Goal: Information Seeking & Learning: Learn about a topic

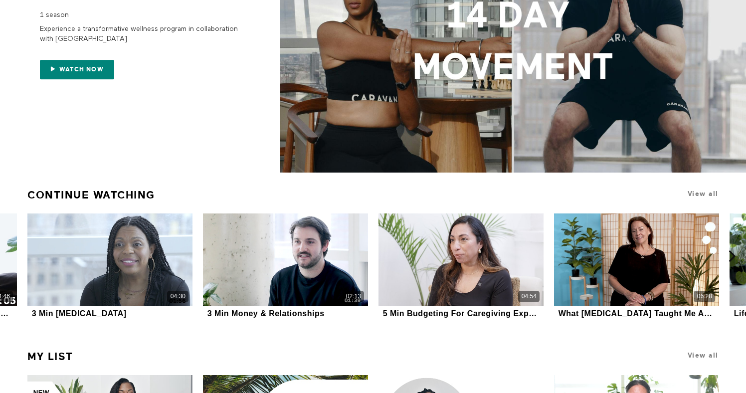
scroll to position [160, 0]
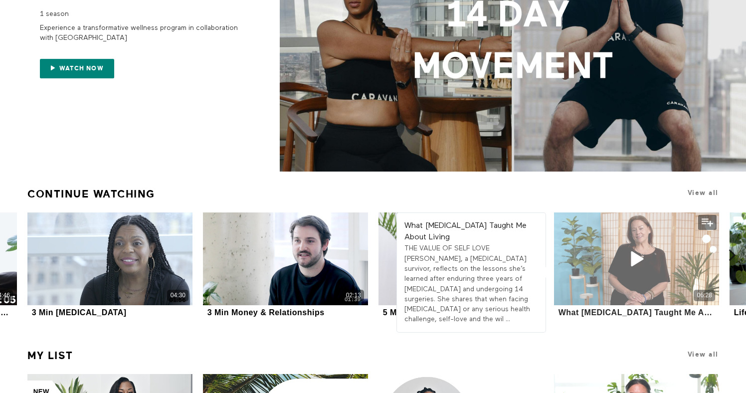
click at [656, 269] on div "06:28" at bounding box center [636, 258] width 165 height 93
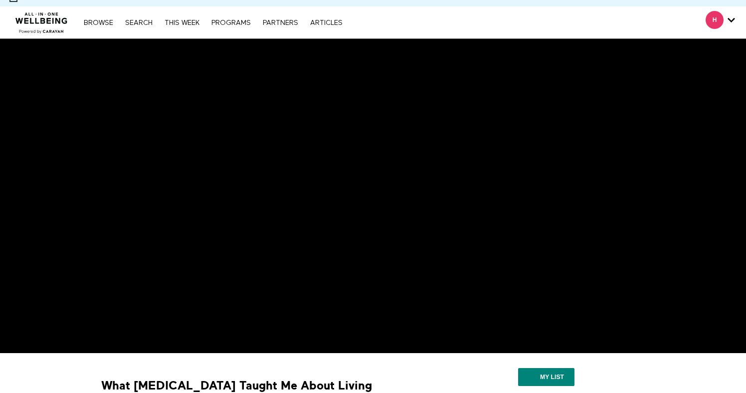
scroll to position [21, 0]
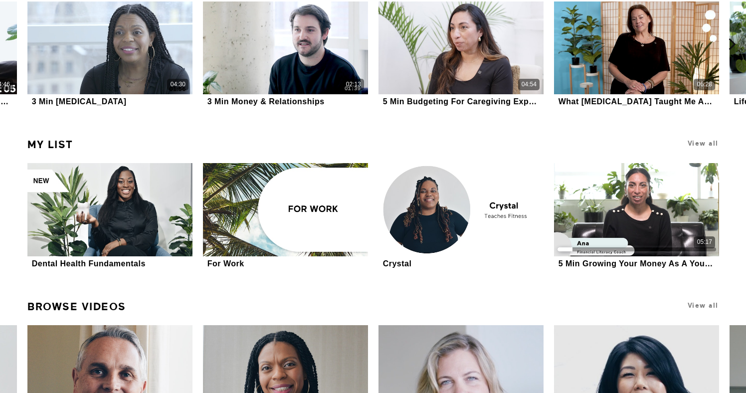
scroll to position [382, 0]
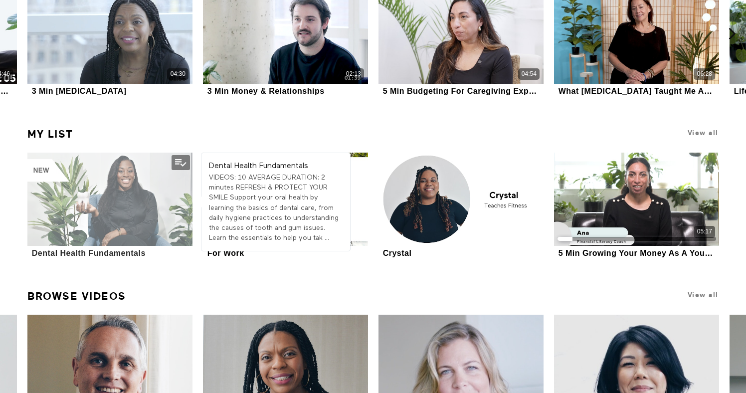
click at [110, 208] on div at bounding box center [109, 199] width 165 height 93
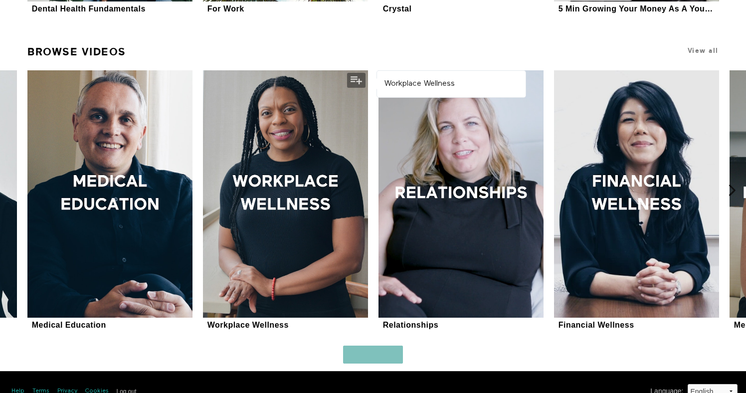
scroll to position [644, 0]
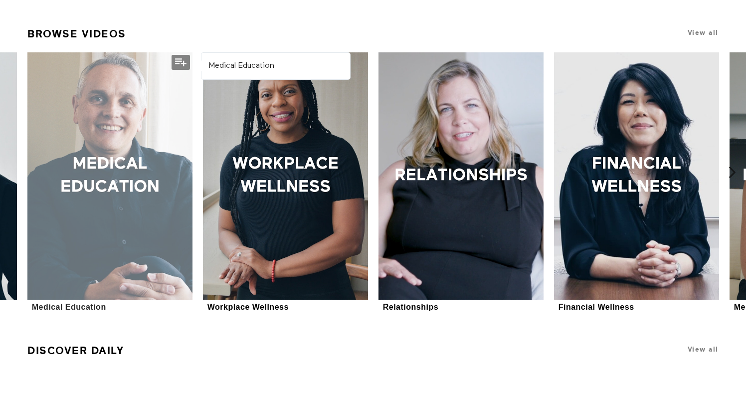
click at [152, 142] on div at bounding box center [109, 175] width 165 height 247
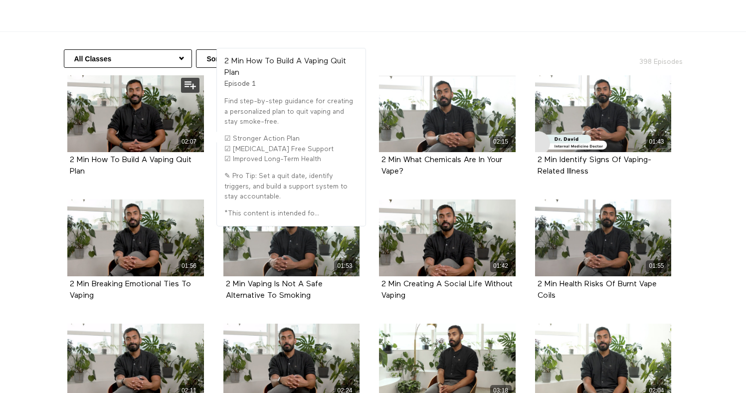
scroll to position [195, 0]
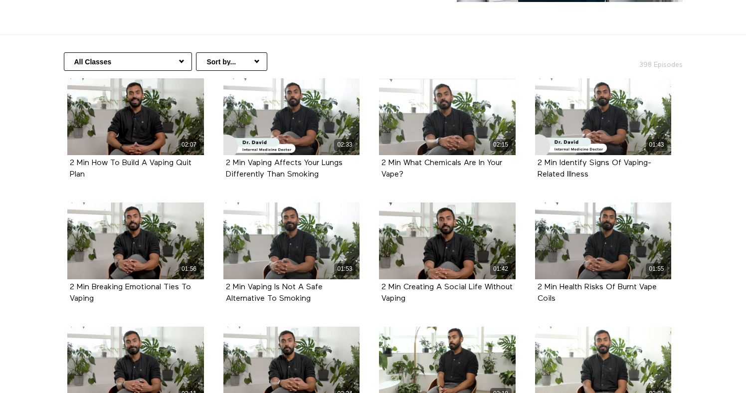
click at [181, 62] on select "All Classes Hair Health Arabic (العربية) Health Information Women's Health Copi…" at bounding box center [128, 61] width 128 height 18
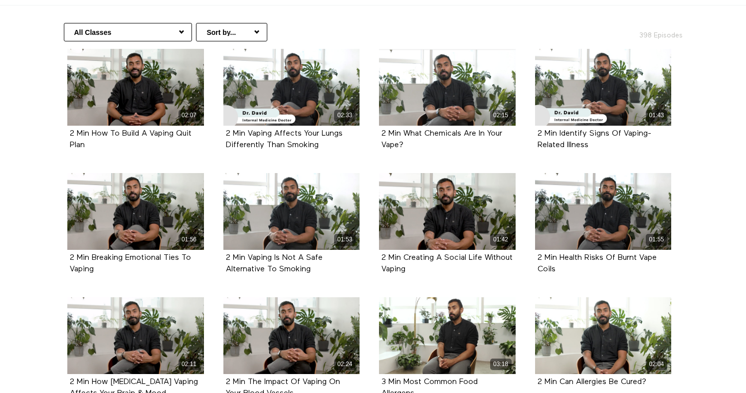
scroll to position [222, 0]
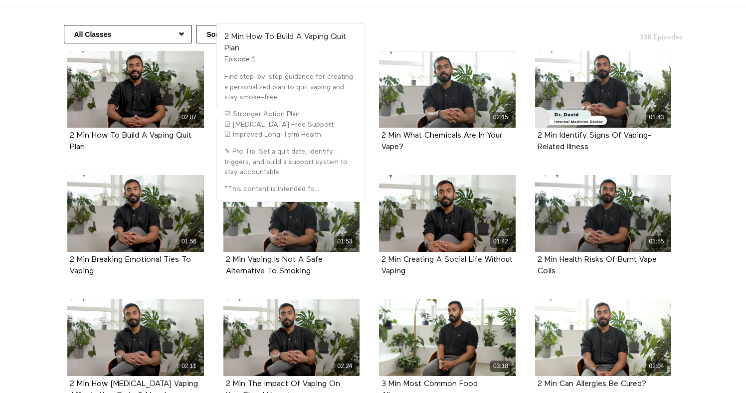
click at [58, 90] on li "02:07 2 Min How To Build A Vaping Quit Plan Episode 1" at bounding box center [136, 113] width 156 height 124
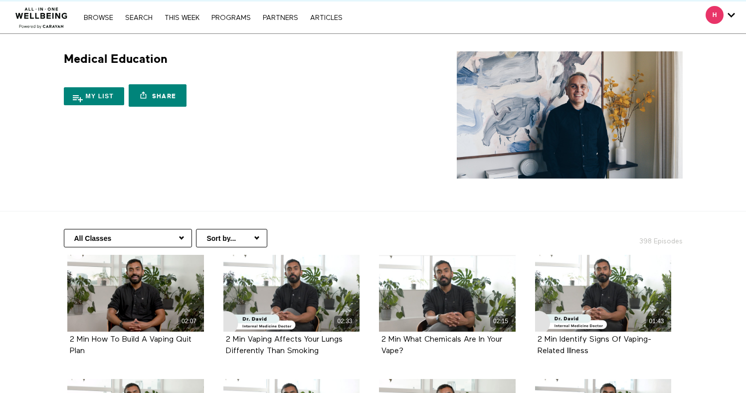
scroll to position [4, 0]
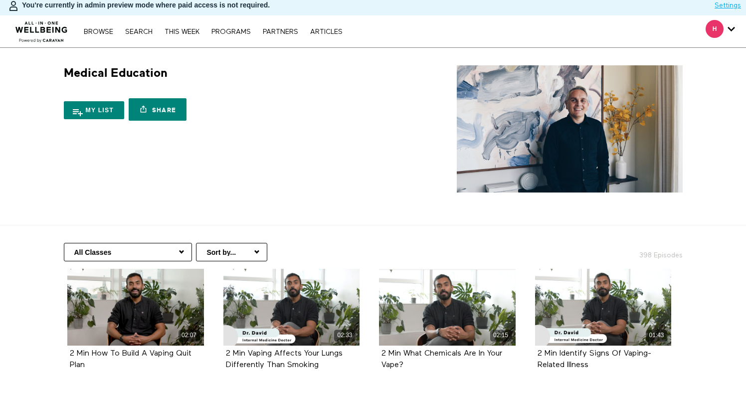
click at [182, 252] on select "All Classes Hair Health Arabic (العربية) Health Information Women's Health Copi…" at bounding box center [128, 252] width 128 height 18
click at [257, 250] on select "Sort by... Alphabetical Release date" at bounding box center [231, 252] width 71 height 18
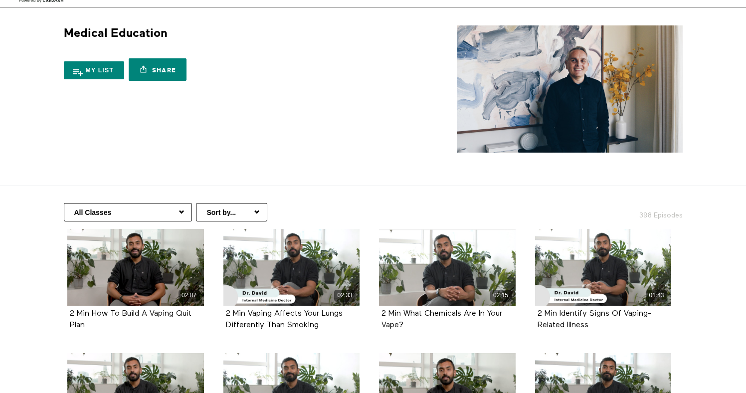
scroll to position [59, 0]
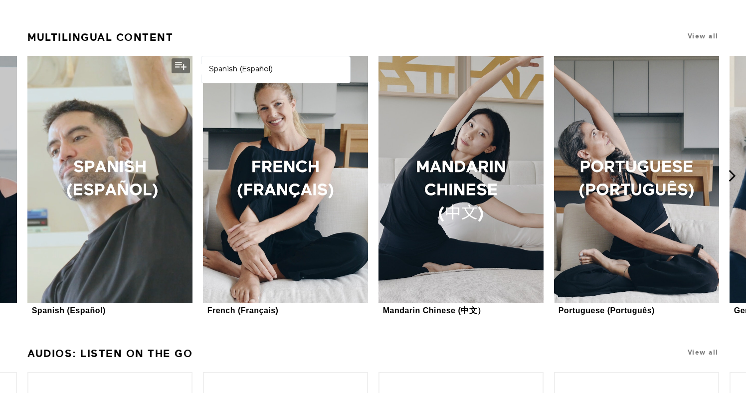
scroll to position [1191, 0]
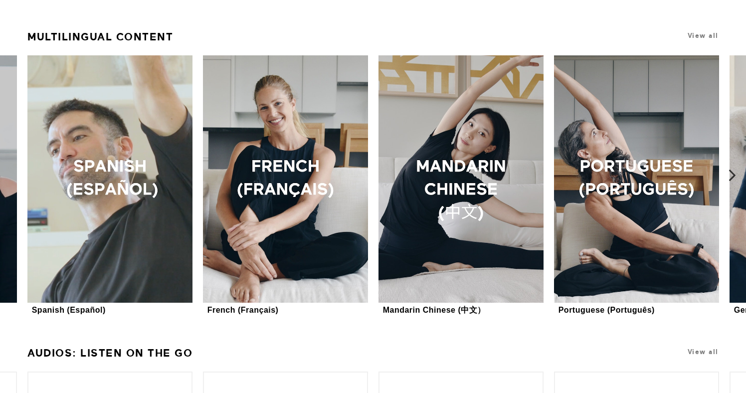
click at [733, 175] on icon at bounding box center [732, 175] width 12 height 12
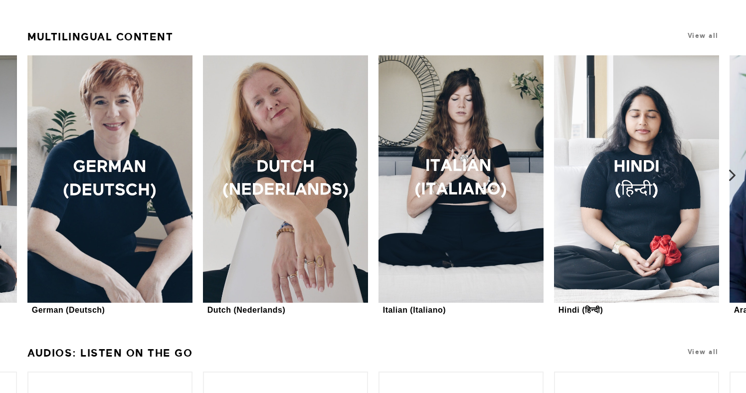
click at [733, 174] on icon at bounding box center [732, 175] width 12 height 12
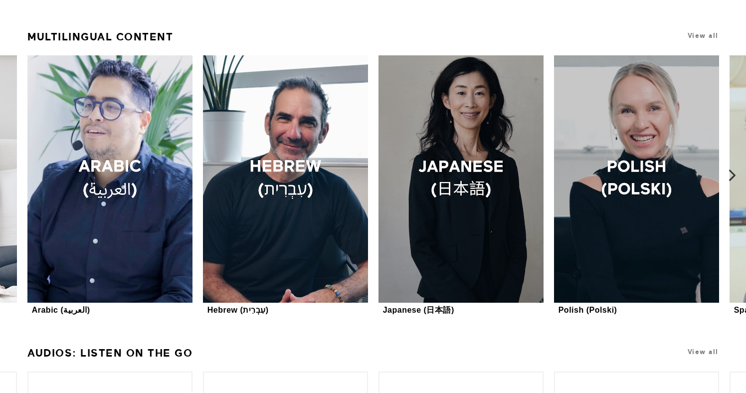
click at [733, 175] on icon at bounding box center [732, 175] width 12 height 12
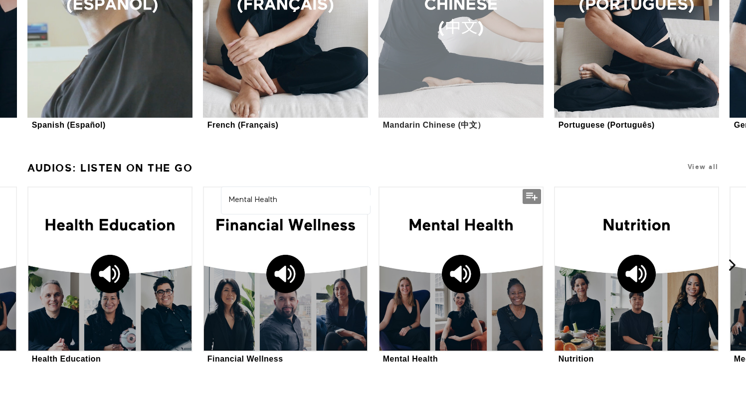
scroll to position [1384, 0]
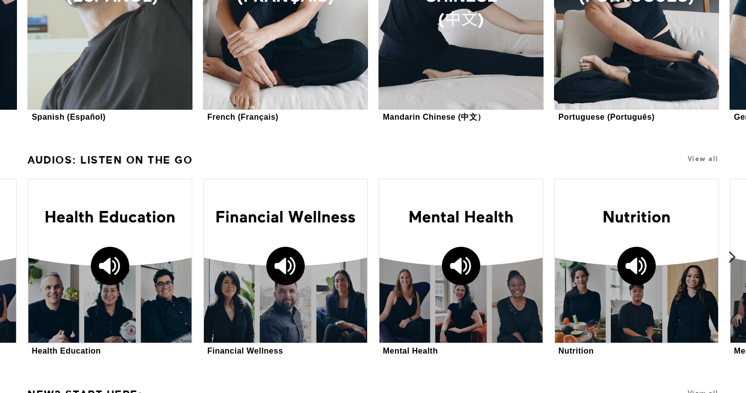
click at [731, 254] on icon at bounding box center [732, 257] width 12 height 12
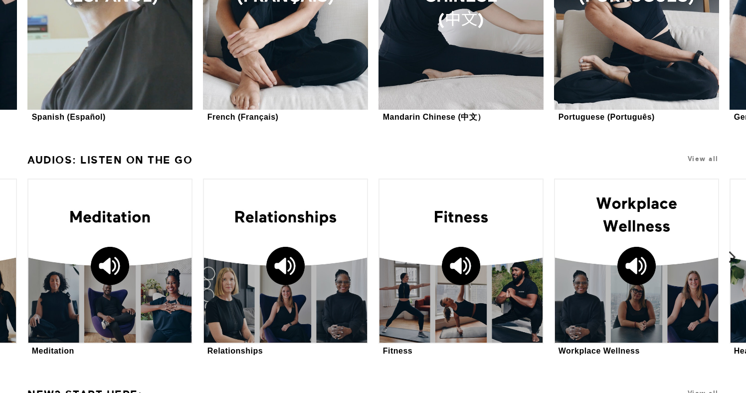
click at [731, 254] on icon at bounding box center [732, 257] width 12 height 12
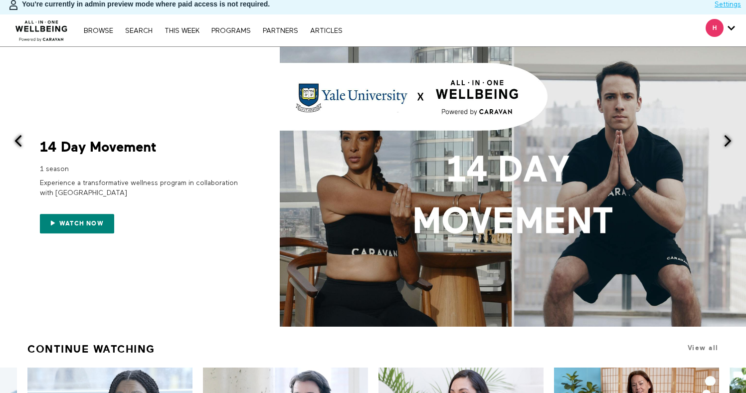
scroll to position [0, 0]
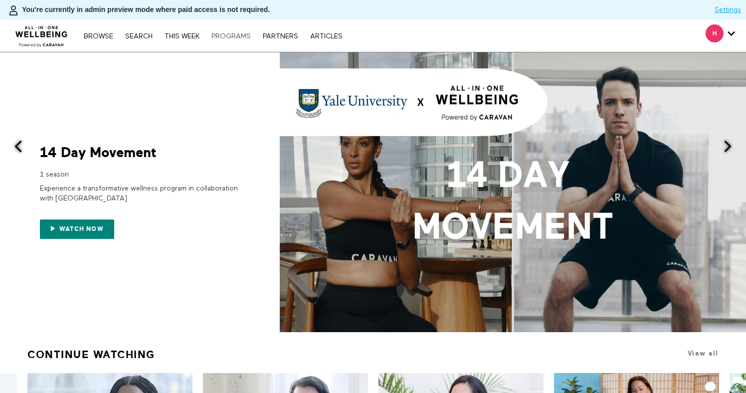
click at [239, 39] on link "PROGRAMS" at bounding box center [230, 36] width 49 height 7
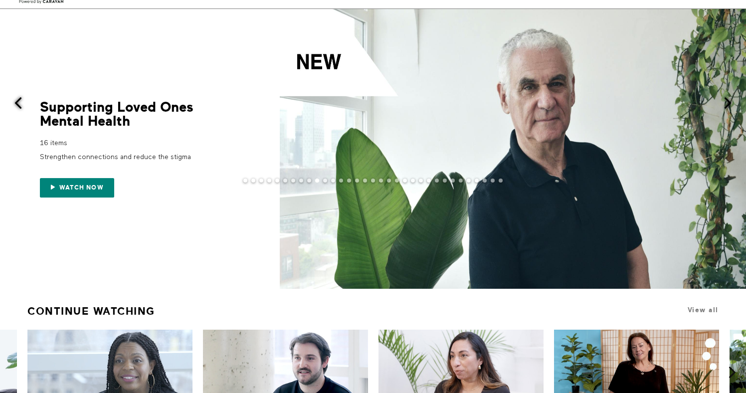
scroll to position [47, 0]
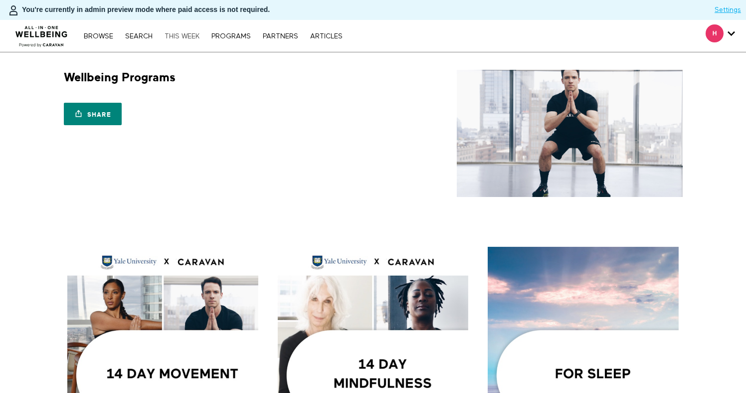
click at [195, 38] on link "THIS WEEK" at bounding box center [181, 36] width 45 height 7
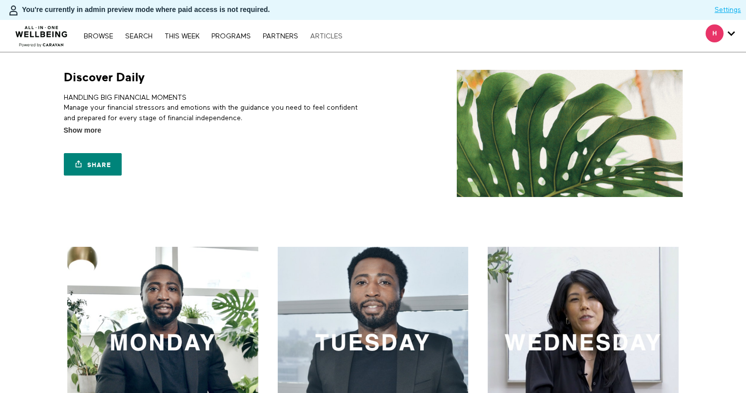
click at [332, 38] on link "ARTICLES" at bounding box center [326, 36] width 42 height 7
